Goal: Entertainment & Leisure: Consume media (video, audio)

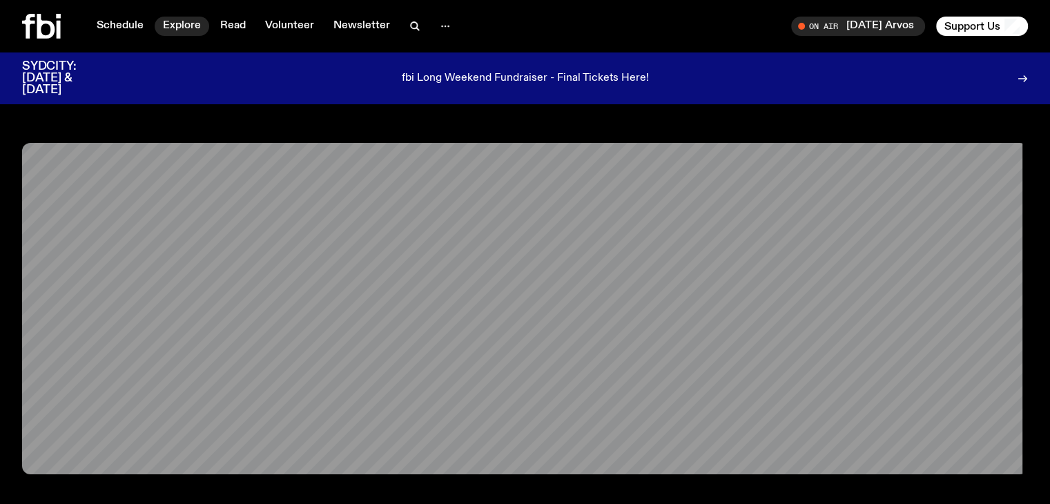
click at [193, 28] on link "Explore" at bounding box center [182, 26] width 55 height 19
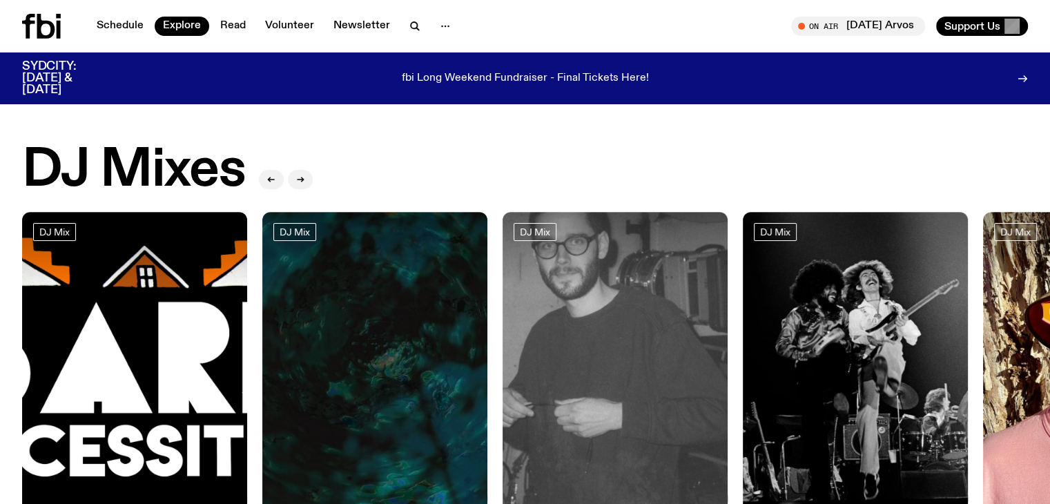
click at [425, 17] on nav "Schedule Explore Read Volunteer Newsletter" at bounding box center [273, 26] width 371 height 19
click at [417, 21] on icon "button" at bounding box center [415, 26] width 17 height 17
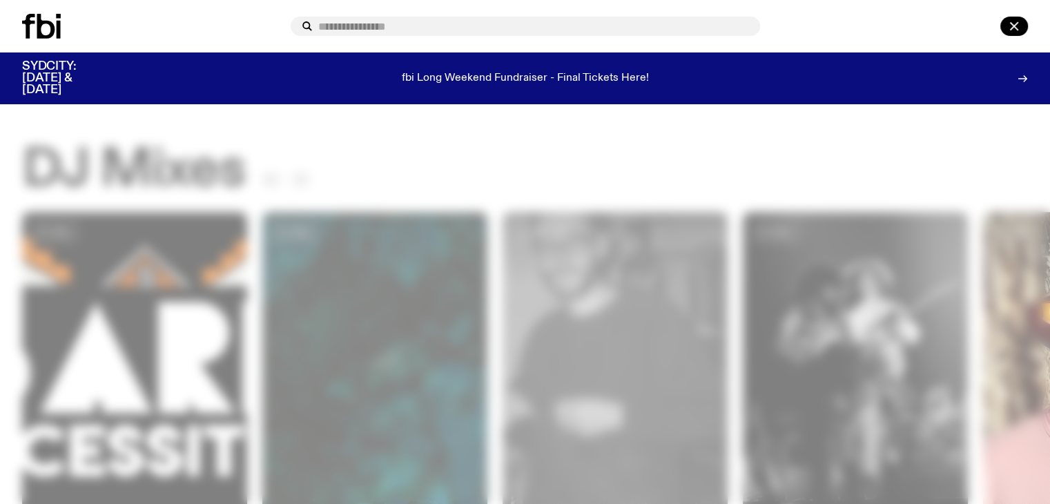
click at [429, 26] on input "text" at bounding box center [533, 27] width 431 height 12
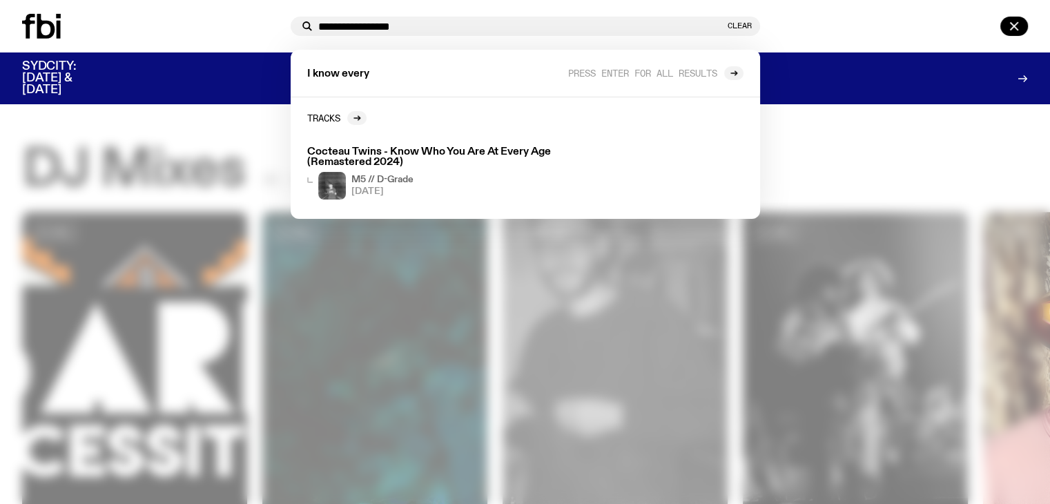
type input "**********"
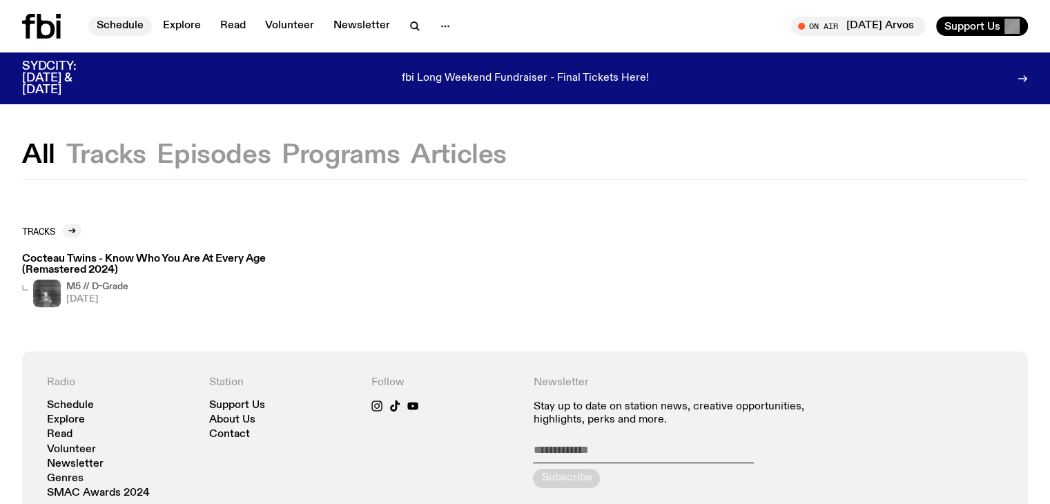
click at [128, 30] on link "Schedule" at bounding box center [120, 26] width 64 height 19
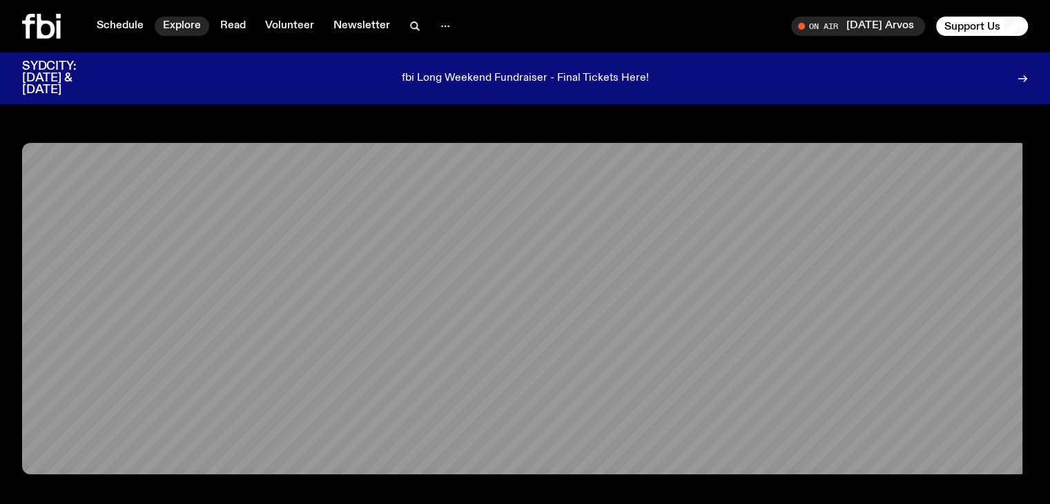
click at [180, 23] on link "Explore" at bounding box center [182, 26] width 55 height 19
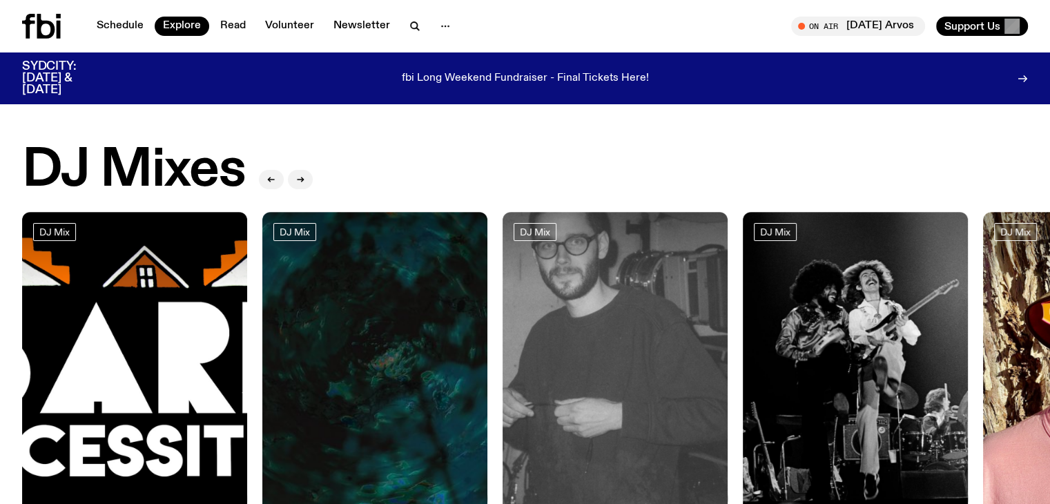
click at [1010, 73] on div at bounding box center [984, 78] width 88 height 35
click at [439, 24] on icon "button" at bounding box center [445, 26] width 17 height 17
click at [115, 23] on link "Schedule" at bounding box center [120, 26] width 64 height 19
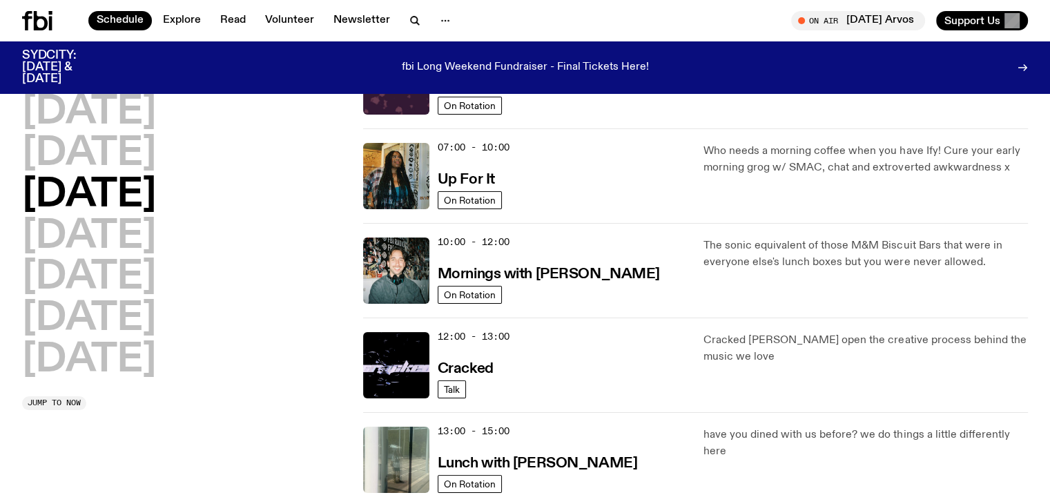
scroll to position [121, 0]
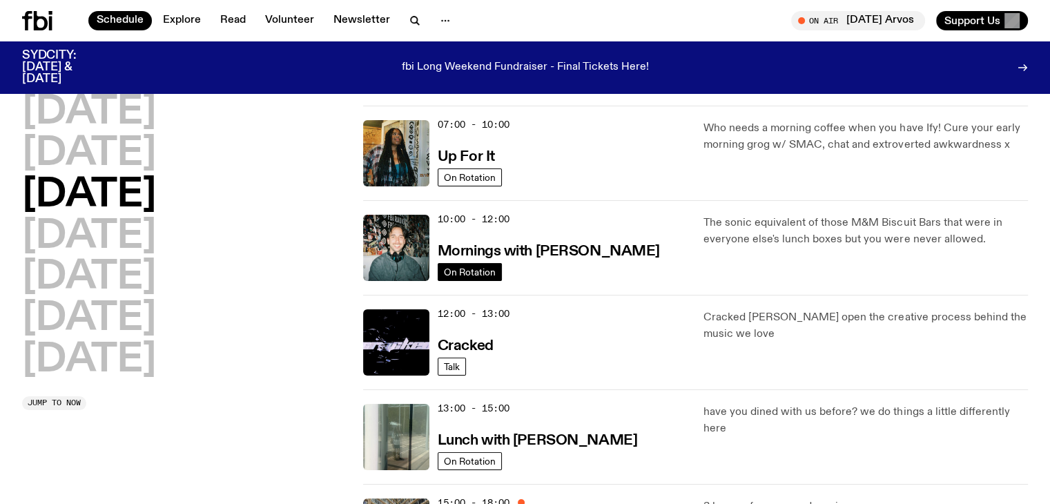
click at [478, 267] on span "On Rotation" at bounding box center [470, 272] width 52 height 10
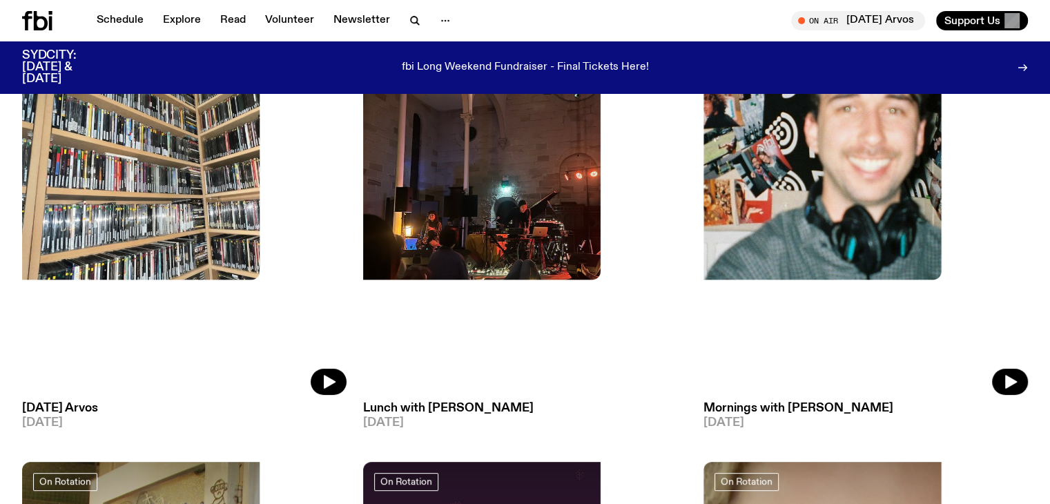
scroll to position [108, 0]
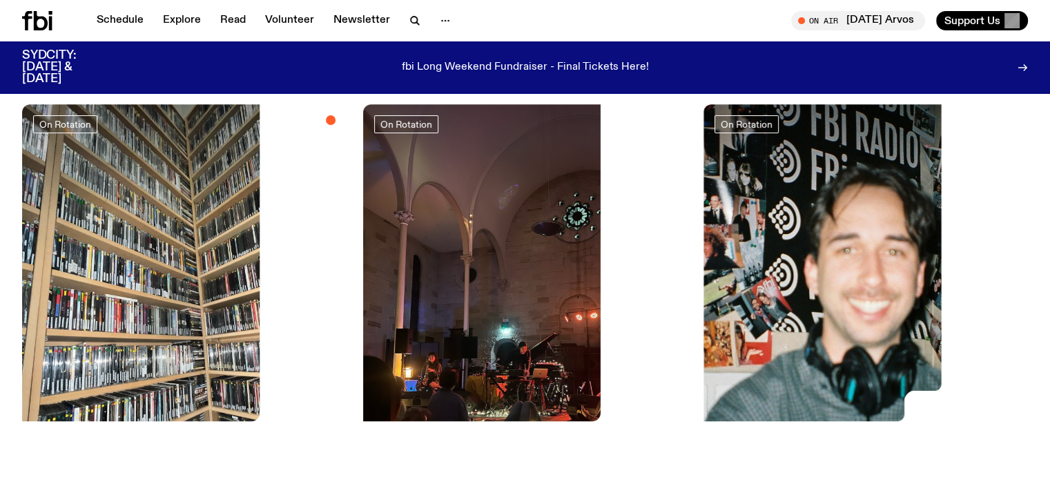
click at [739, 221] on img at bounding box center [866, 320] width 324 height 432
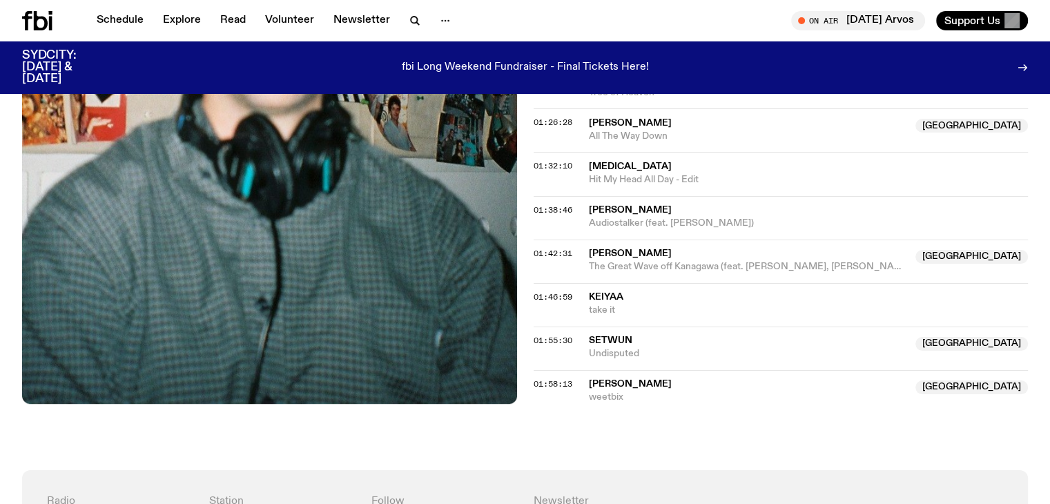
scroll to position [1199, 0]
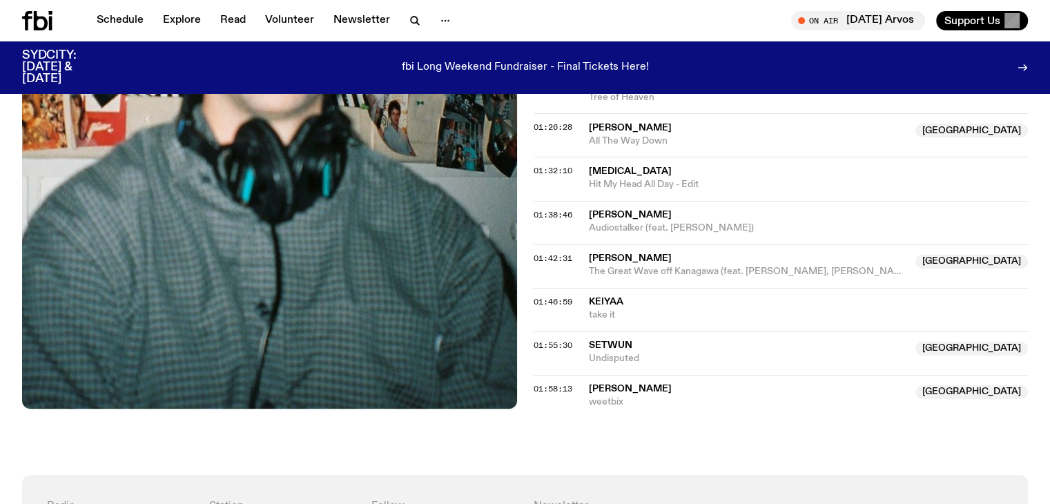
click at [599, 254] on span "[PERSON_NAME]" at bounding box center [630, 258] width 83 height 10
click at [541, 253] on span "01:42:31" at bounding box center [553, 258] width 39 height 11
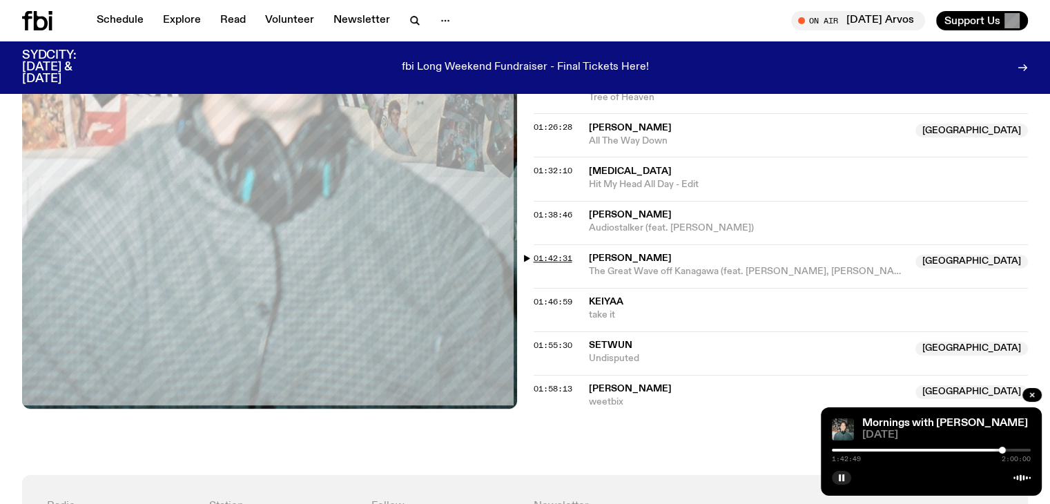
click at [556, 256] on span "01:42:31" at bounding box center [553, 258] width 39 height 11
click at [619, 253] on span "[PERSON_NAME]" at bounding box center [630, 258] width 83 height 10
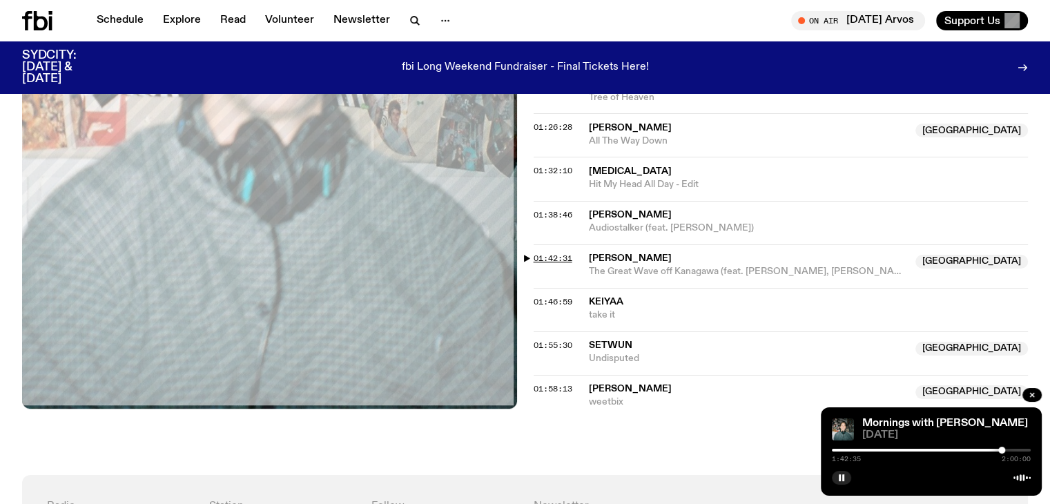
click at [545, 255] on span "01:42:31" at bounding box center [553, 258] width 39 height 11
click at [613, 252] on span "[PERSON_NAME]" at bounding box center [748, 258] width 319 height 13
click at [884, 451] on div at bounding box center [902, 450] width 199 height 3
click at [844, 450] on div at bounding box center [784, 450] width 199 height 3
click at [851, 449] on div at bounding box center [931, 450] width 199 height 3
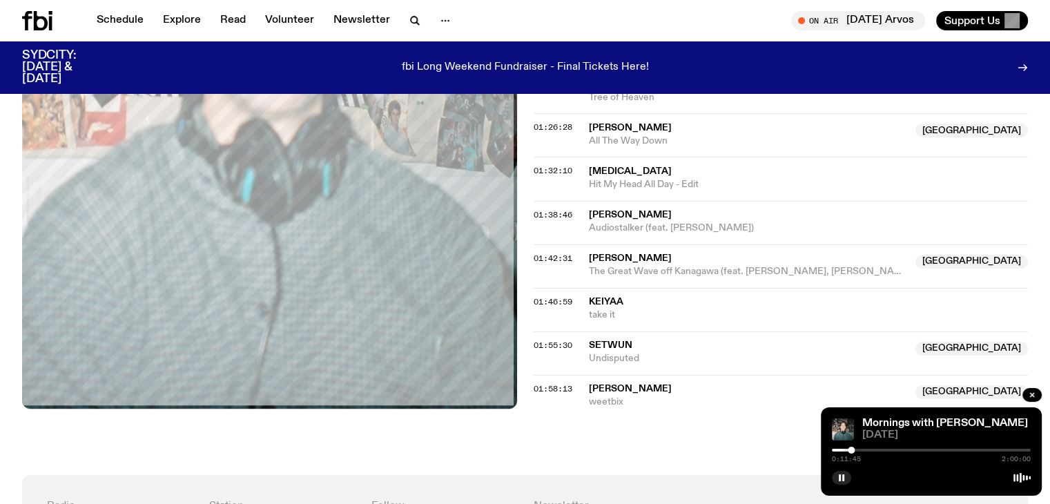
click at [860, 449] on div at bounding box center [931, 450] width 199 height 3
click at [873, 449] on div at bounding box center [931, 450] width 199 height 3
click at [893, 446] on div "0:24:40 2:00:00" at bounding box center [931, 454] width 199 height 17
click at [895, 449] on div "0:24:41 2:00:00" at bounding box center [931, 454] width 199 height 17
click at [895, 451] on div at bounding box center [931, 450] width 199 height 3
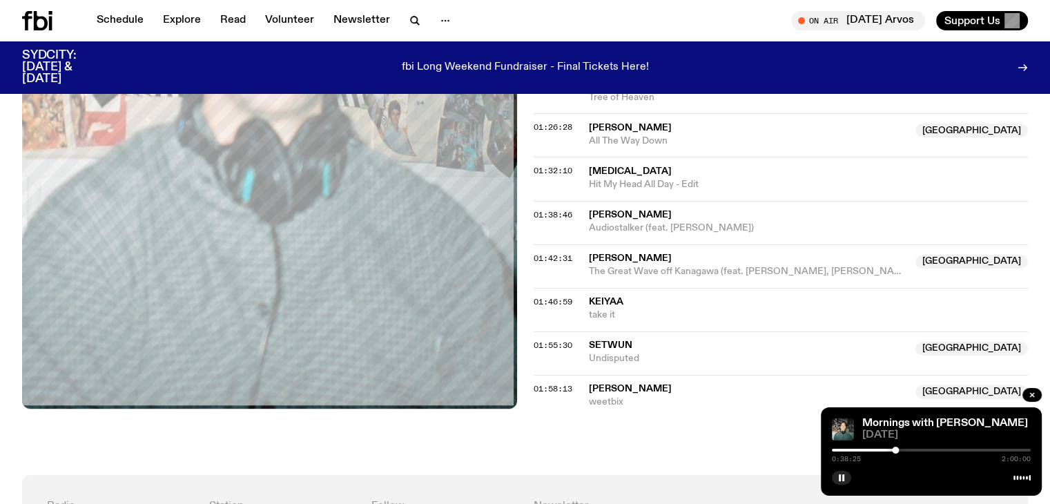
click at [907, 451] on div at bounding box center [931, 450] width 199 height 3
click at [922, 449] on div at bounding box center [931, 450] width 199 height 3
click at [946, 449] on div at bounding box center [931, 450] width 199 height 3
click at [975, 448] on div "1:08:50 2:00:00" at bounding box center [931, 454] width 199 height 17
click at [1033, 396] on icon "button" at bounding box center [1032, 395] width 4 height 4
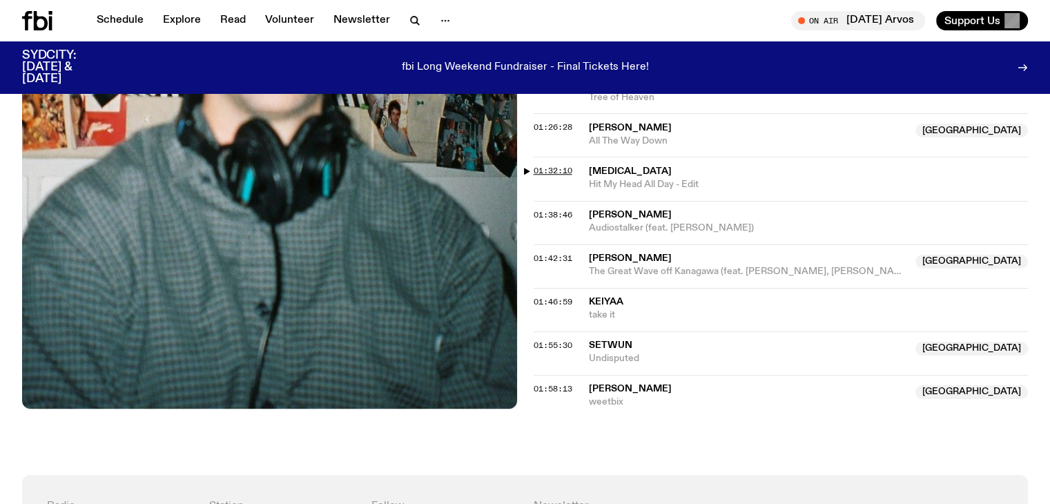
click at [537, 170] on span "01:32:10" at bounding box center [553, 170] width 39 height 11
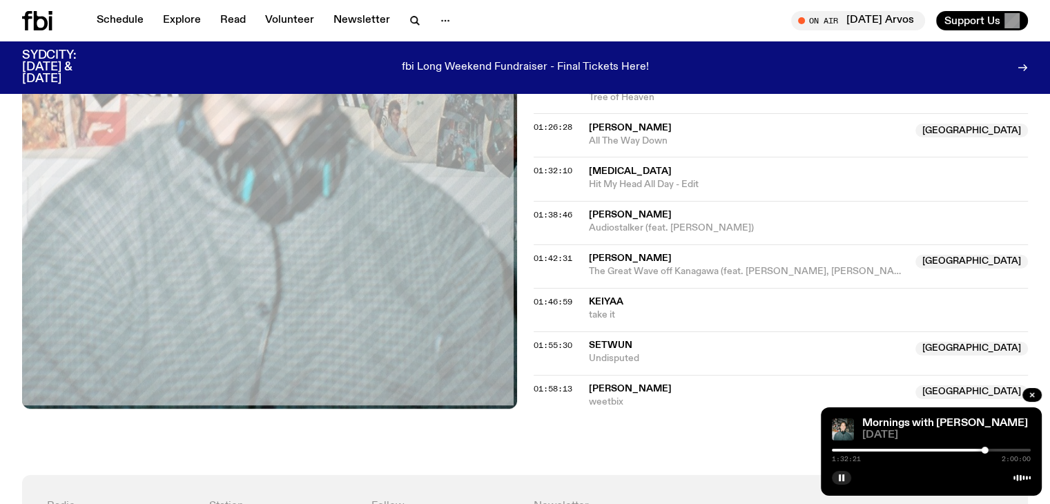
click at [1002, 449] on div at bounding box center [931, 450] width 199 height 3
click at [990, 449] on div at bounding box center [903, 450] width 199 height 3
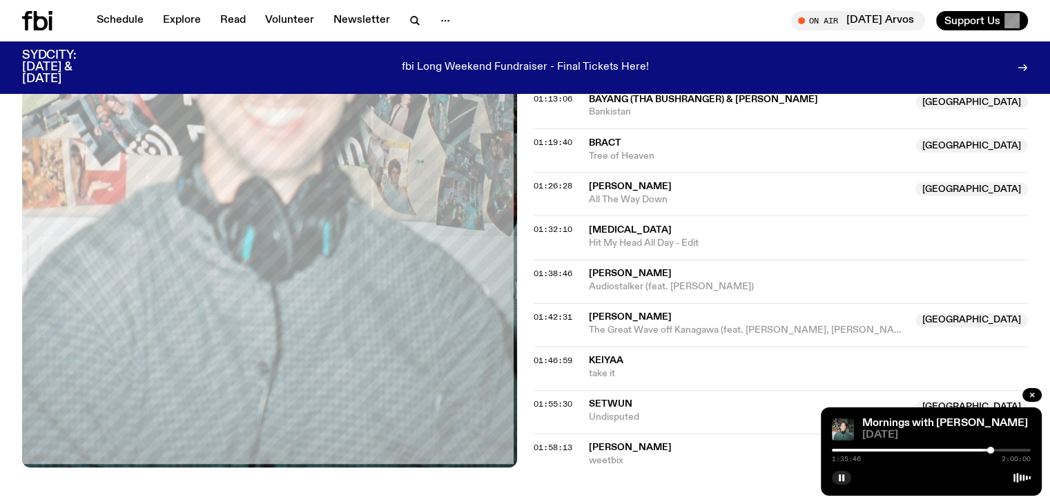
scroll to position [1149, 0]
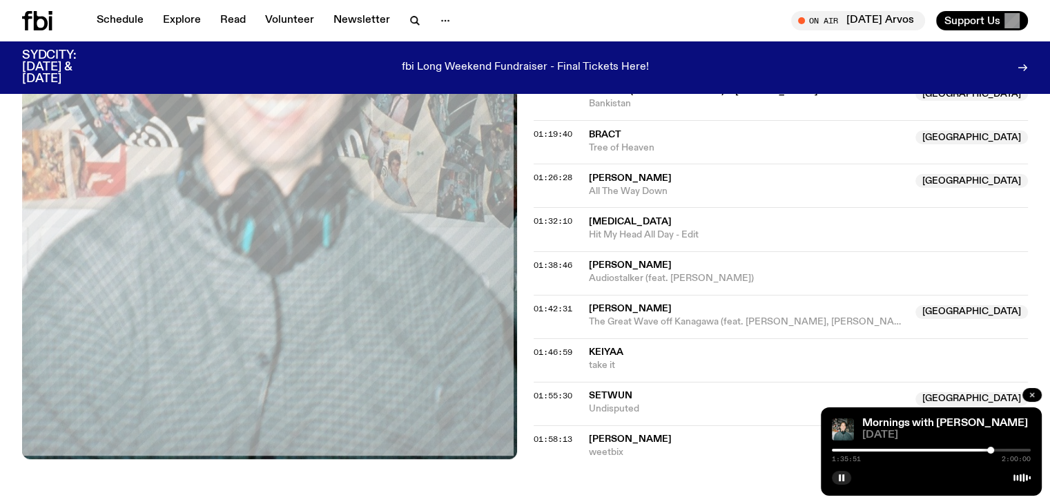
click at [1034, 394] on icon "button" at bounding box center [1032, 395] width 8 height 8
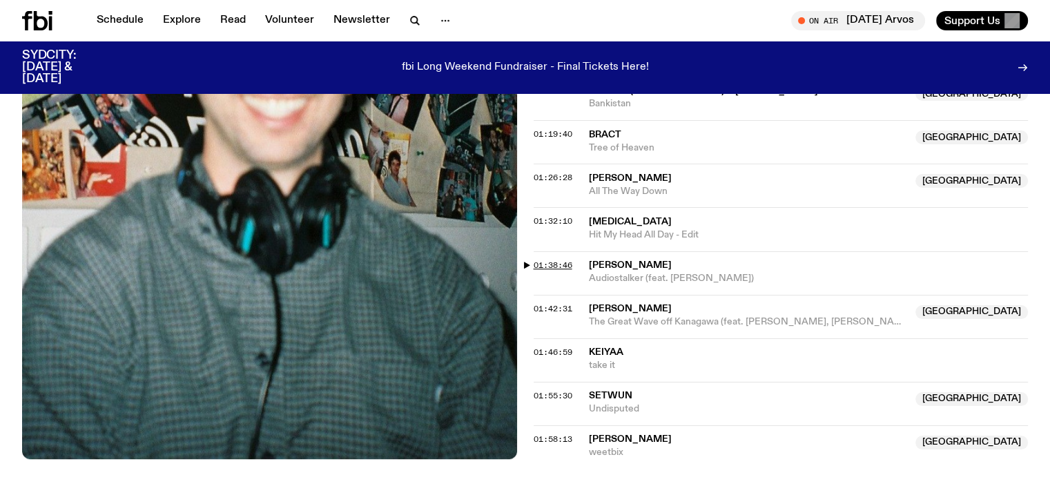
click at [536, 260] on span "01:38:46" at bounding box center [553, 265] width 39 height 11
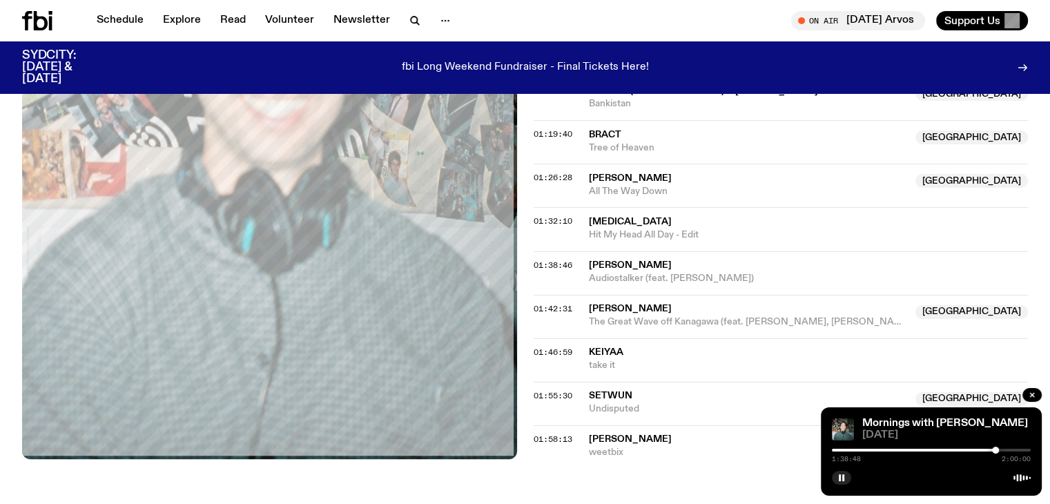
click at [999, 448] on div "1:38:48 2:00:00" at bounding box center [931, 454] width 199 height 17
click at [1000, 450] on div at bounding box center [931, 450] width 199 height 3
click at [1035, 391] on icon "button" at bounding box center [1032, 395] width 8 height 8
